Goal: Browse casually

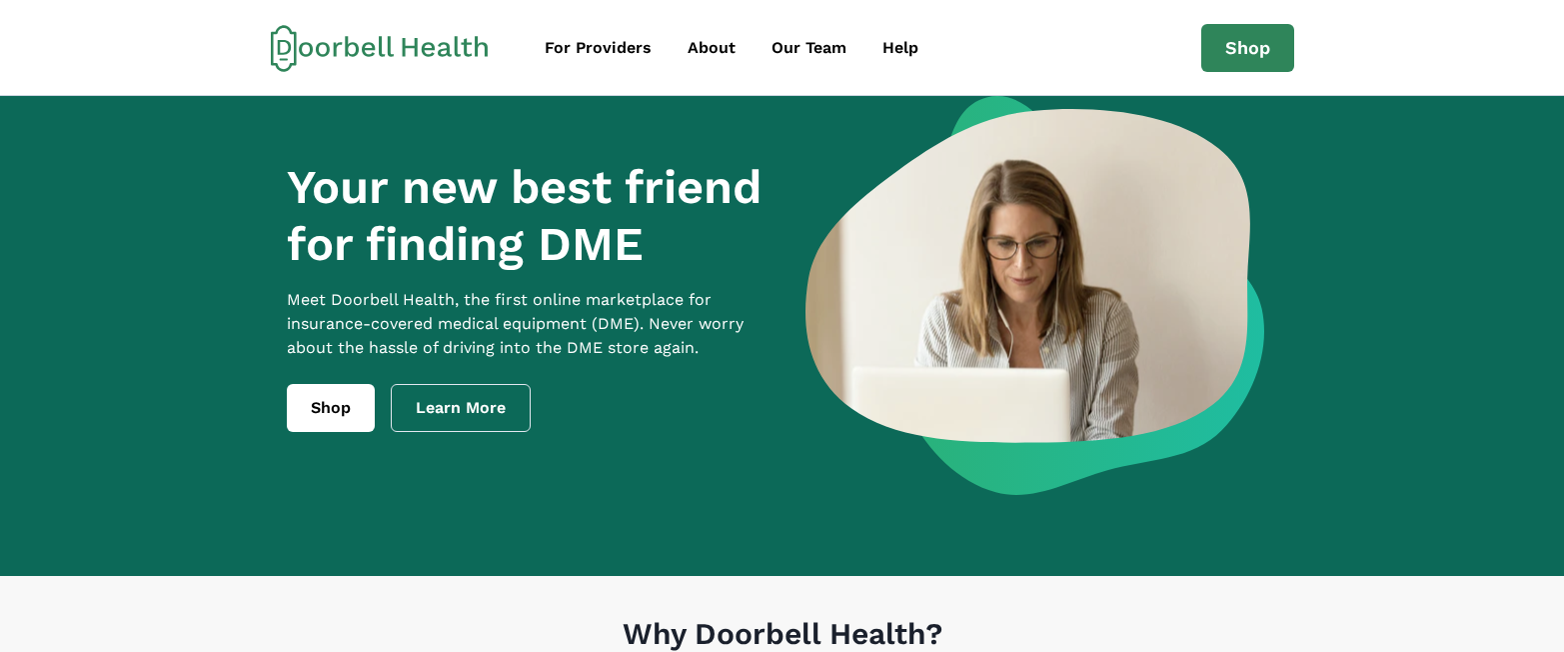
click at [1078, 526] on div "Your new best friend for finding DME Meet Doorbell Health, the first online mar…" at bounding box center [783, 311] width 1024 height 431
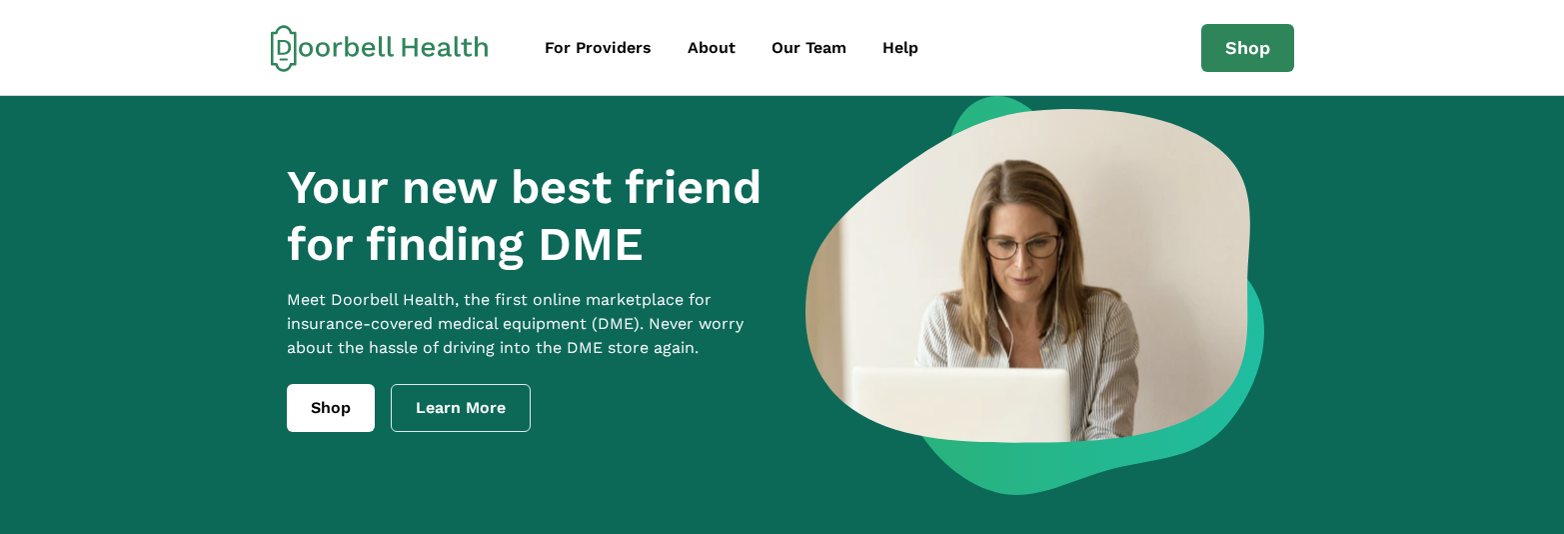
click at [651, 312] on p "Meet Doorbell Health, the first online marketplace for insurance-covered medica…" at bounding box center [530, 324] width 486 height 72
click at [832, 422] on img at bounding box center [1035, 295] width 459 height 399
click at [1287, 396] on div "Your new best friend for finding DME Meet [PERSON_NAME] Health, the first onlin…" at bounding box center [783, 311] width 1024 height 431
